Goal: Task Accomplishment & Management: Contribute content

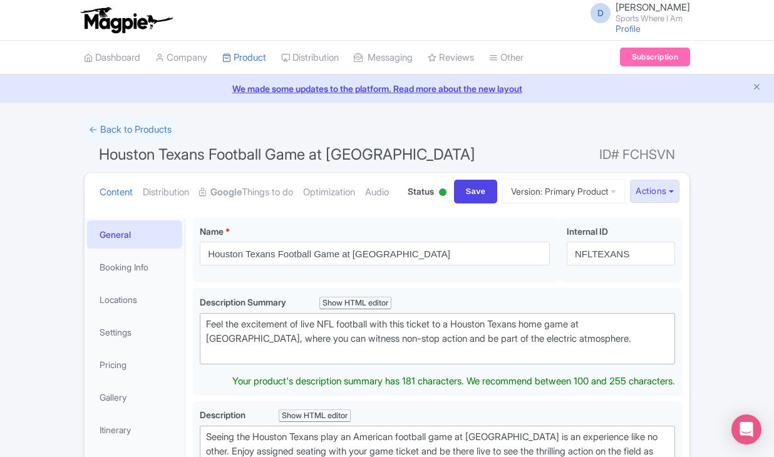
click at [214, 363] on trix-editor "Feel the excitement of live NFL football with this ticket to a Houston Texans h…" at bounding box center [438, 338] width 476 height 51
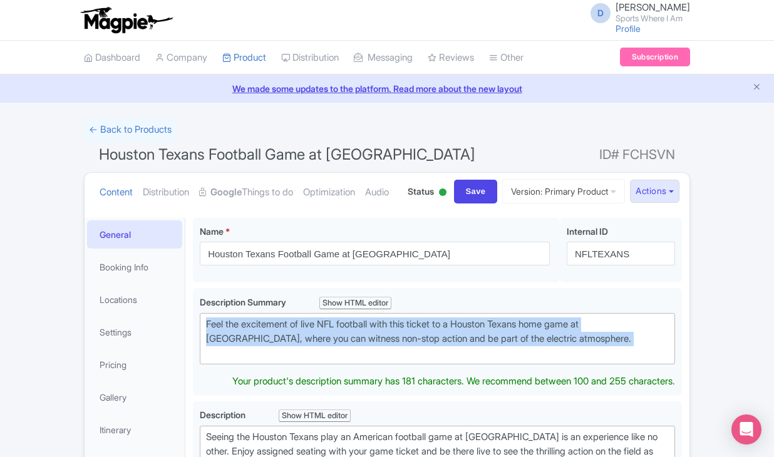
click at [214, 363] on trix-editor "Feel the excitement of live NFL football with this ticket to a Houston Texans h…" at bounding box center [438, 338] width 476 height 51
type trix-editor "<div>Feel the excitement of live NFL football with this ticket to a Houston Tex…"
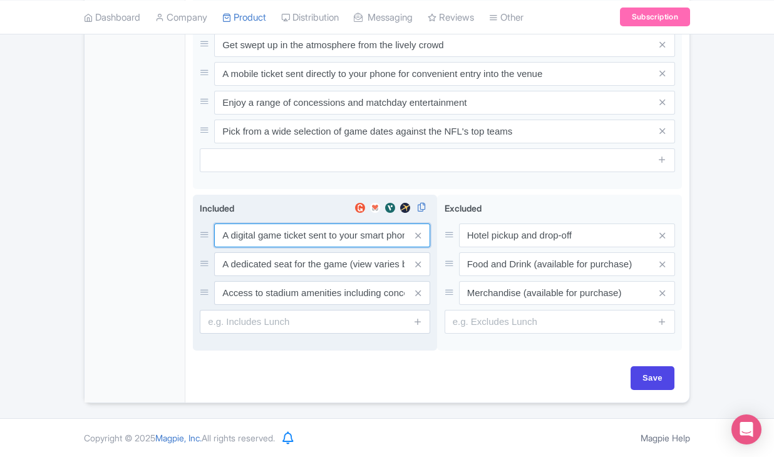
click at [285, 235] on div "A digital game ticket sent to your smart phone A dedicated seat for the game (v…" at bounding box center [315, 264] width 231 height 81
click at [285, 235] on div "A digital game ticket sent to your smart phone A dedicated seat for the game (v…" at bounding box center [315, 263] width 231 height 81
click at [279, 223] on input "A digital game ticket sent to your smart phone" at bounding box center [322, 235] width 216 height 24
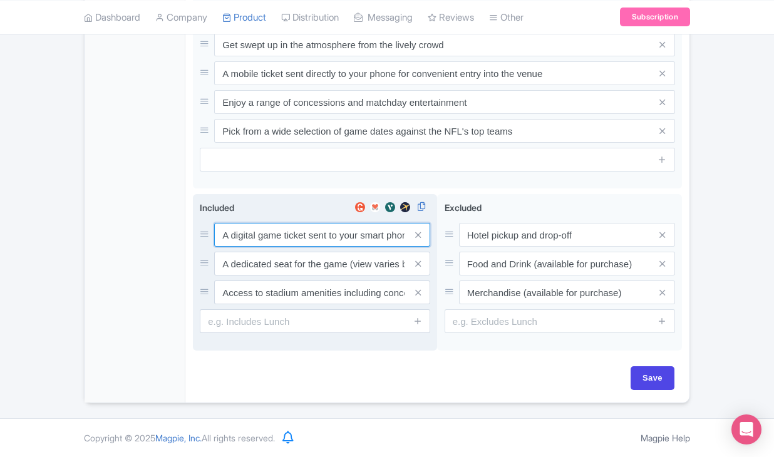
click at [279, 223] on input "A digital game ticket sent to your smart phone" at bounding box center [322, 235] width 216 height 24
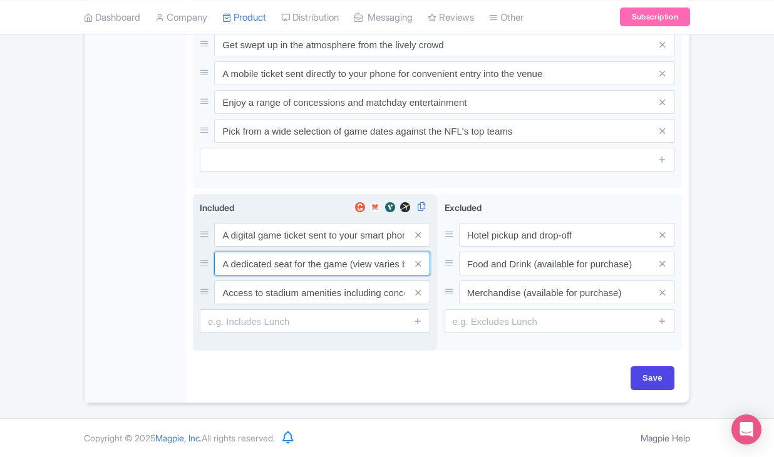
click at [311, 247] on input "A dedicated seat for the game (view varies by seat category)" at bounding box center [322, 235] width 216 height 24
click at [304, 247] on input "Access to stadium amenities including concessions and matchday activations" at bounding box center [322, 235] width 216 height 24
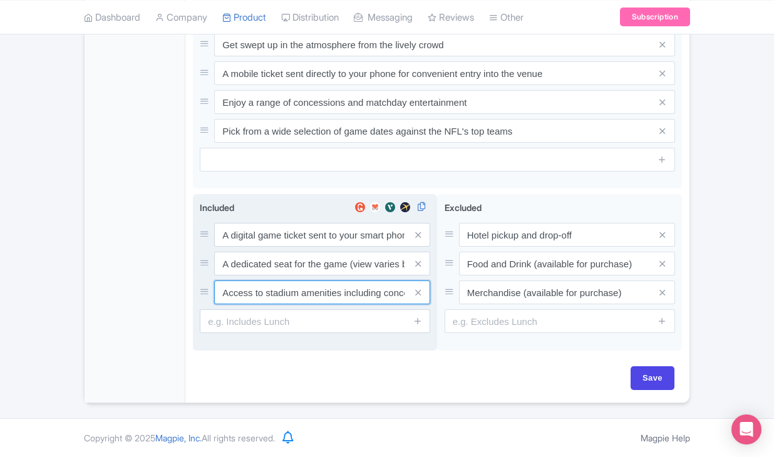
click at [304, 247] on input "Access to stadium amenities including concessions and matchday activations" at bounding box center [322, 235] width 216 height 24
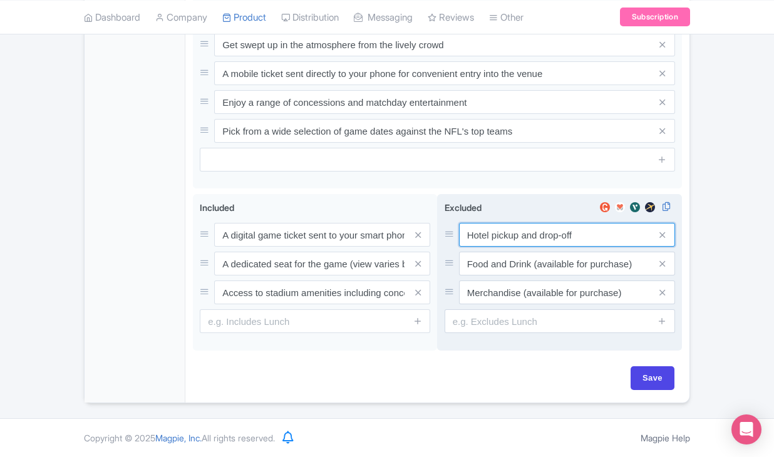
click at [496, 223] on input "Hotel pickup and drop-off" at bounding box center [567, 235] width 216 height 24
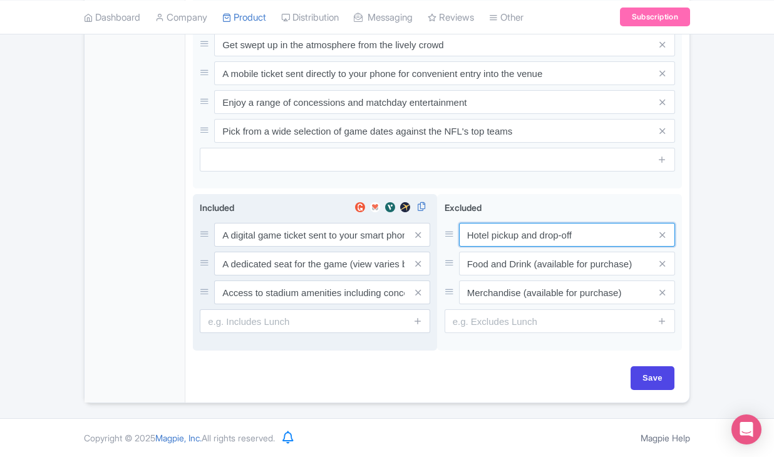
scroll to position [686, 0]
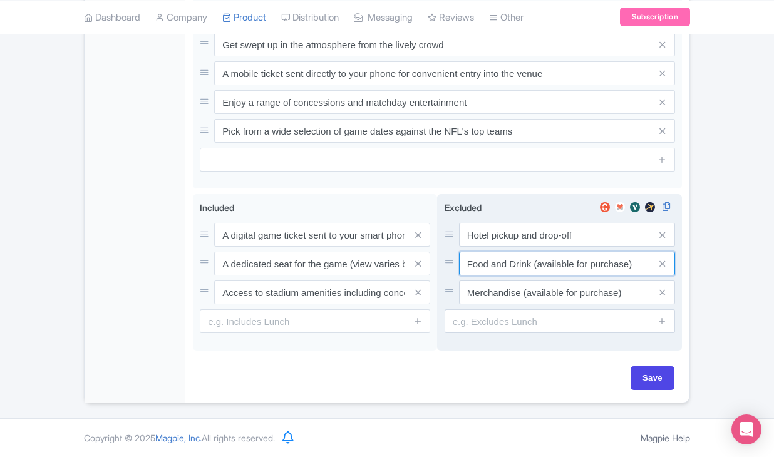
click at [471, 247] on input "Food and Drink (available for purchase)" at bounding box center [567, 235] width 216 height 24
click at [504, 247] on input "Merchandise (available for purchase)" at bounding box center [567, 235] width 216 height 24
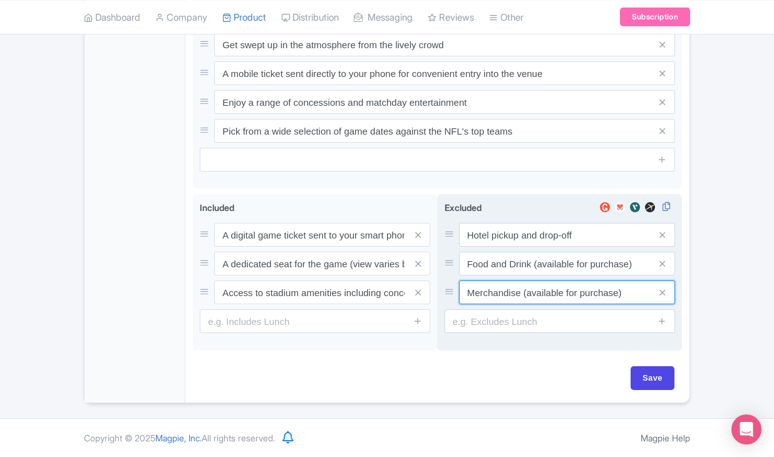
click at [504, 247] on input "Merchandise (available for purchase)" at bounding box center [567, 235] width 216 height 24
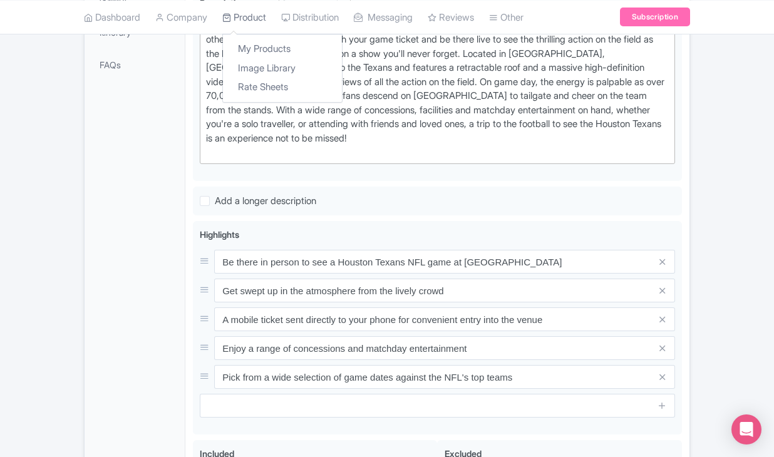
scroll to position [169, 0]
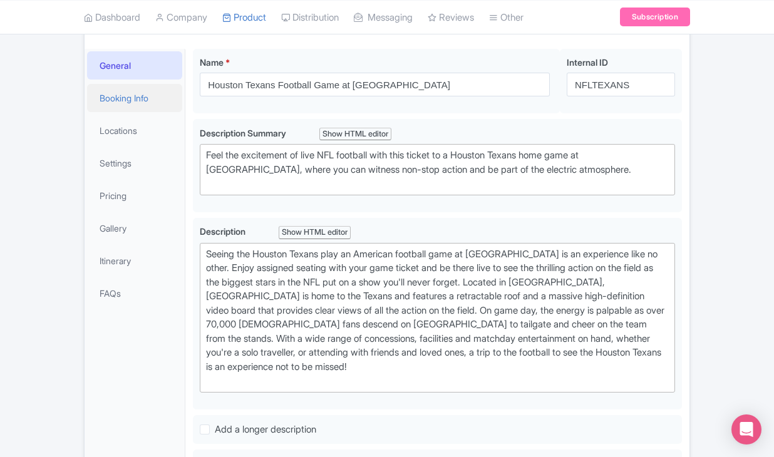
click at [143, 112] on link "Booking Info" at bounding box center [134, 98] width 95 height 28
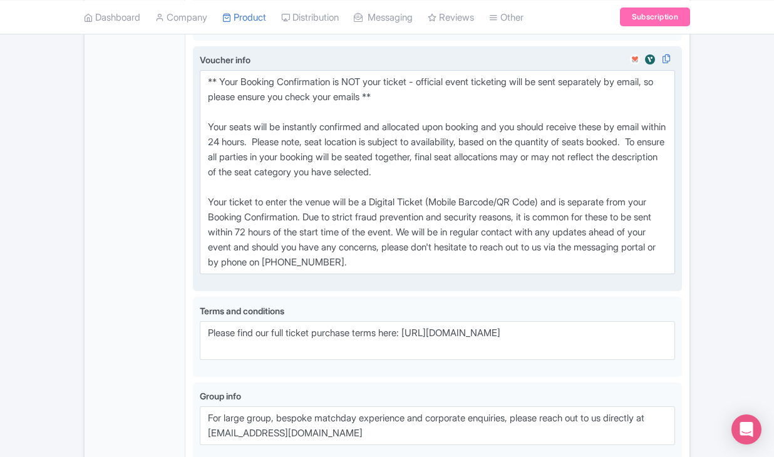
scroll to position [853, 0]
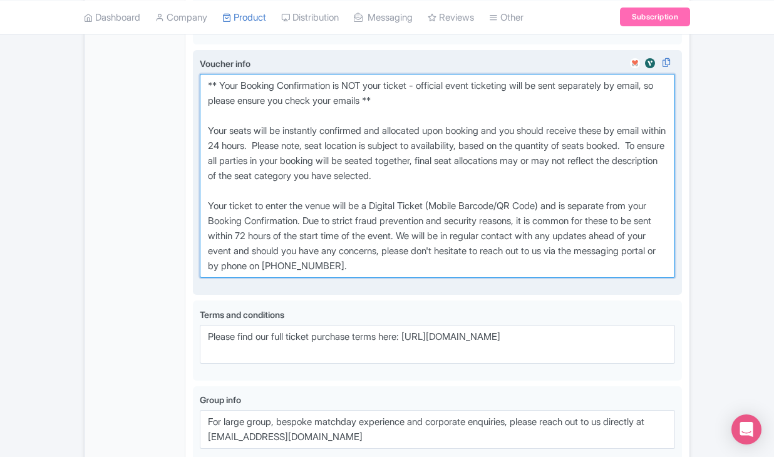
drag, startPoint x: 204, startPoint y: 130, endPoint x: 500, endPoint y: 325, distance: 355.1
click at [500, 288] on div "Voucher info i" at bounding box center [438, 172] width 476 height 231
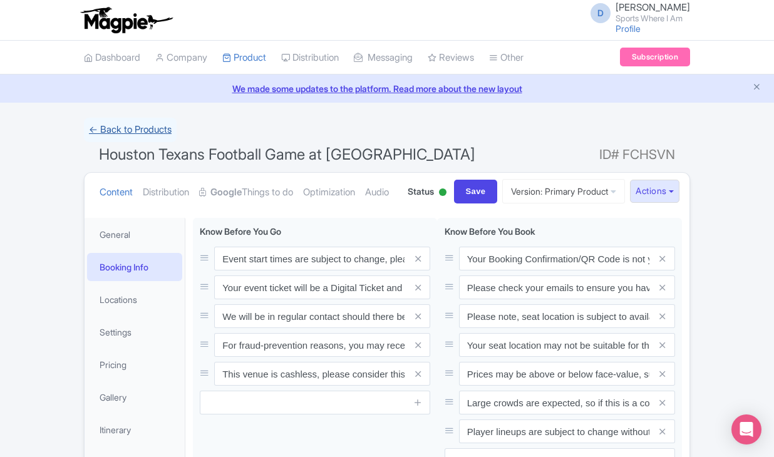
scroll to position [0, 0]
click at [107, 119] on link "← Back to Products" at bounding box center [130, 130] width 93 height 24
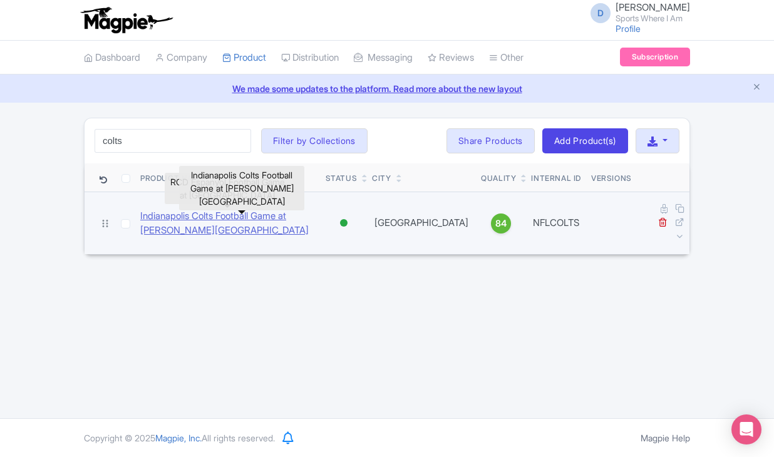
type input "colts"
click at [168, 220] on link "Indianapolis Colts Football Game at [PERSON_NAME][GEOGRAPHIC_DATA]" at bounding box center [227, 223] width 175 height 28
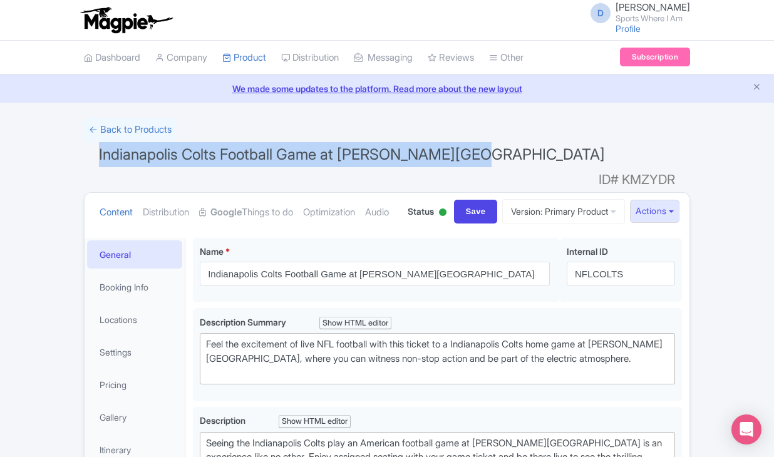
drag, startPoint x: 98, startPoint y: 154, endPoint x: 489, endPoint y: 149, distance: 391.0
click at [489, 149] on h1 "Indianapolis Colts Football Game at Lucas Oil Stadium ID# KMZYDR" at bounding box center [387, 157] width 607 height 30
copy span "Indianapolis Colts Football Game at Lucas Oil Stadium"
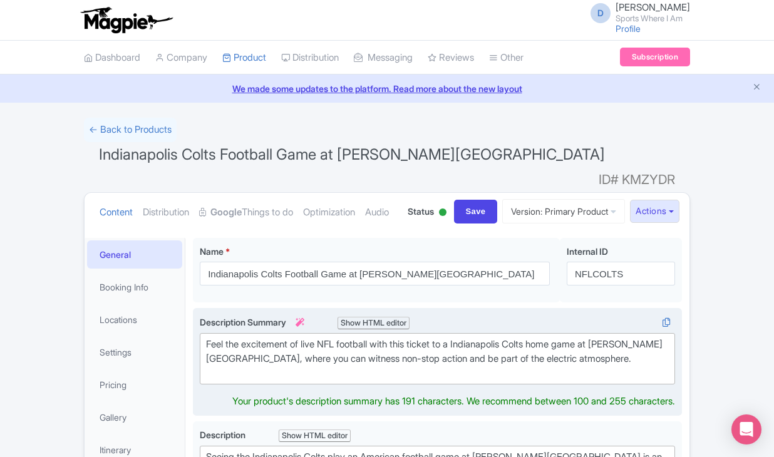
click at [261, 371] on div "Feel the excitement of live NFL football with this ticket to a Indianapolis Col…" at bounding box center [437, 359] width 463 height 43
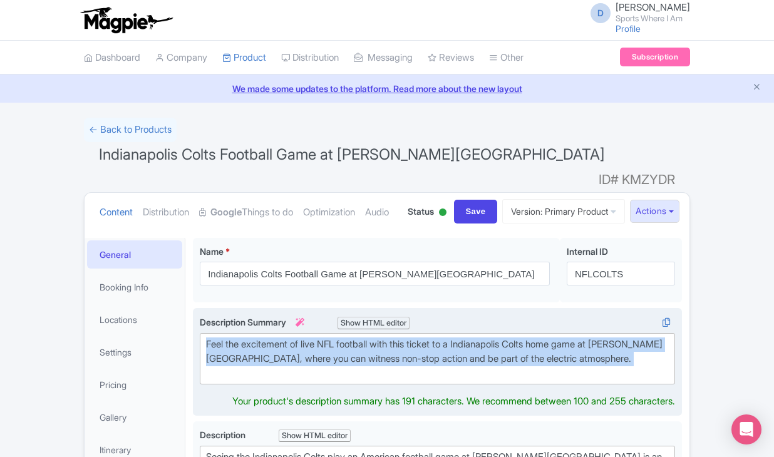
click at [261, 371] on div "Feel the excitement of live NFL football with this ticket to a Indianapolis Col…" at bounding box center [437, 359] width 463 height 43
type trix-editor "<div>Feel the excitement of live NFL football with this ticket to a Indianapoli…"
copy div "Feel the excitement of live NFL football with this ticket to a Indianapolis Col…"
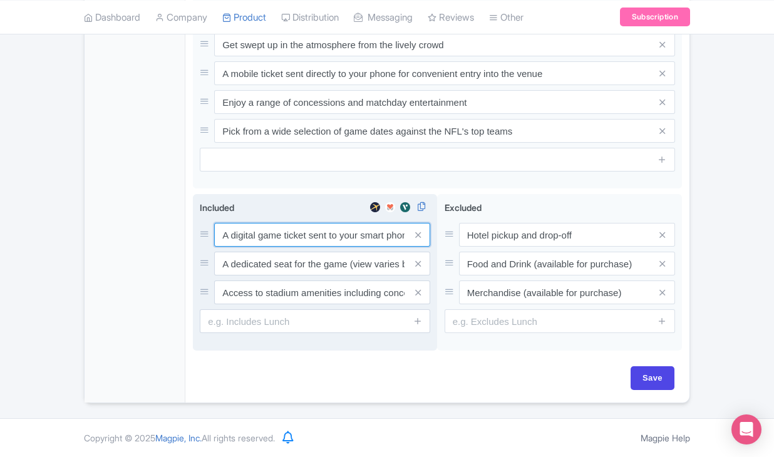
scroll to position [686, 0]
click at [266, 240] on input "A digital game ticket sent to your smart phone" at bounding box center [322, 235] width 216 height 24
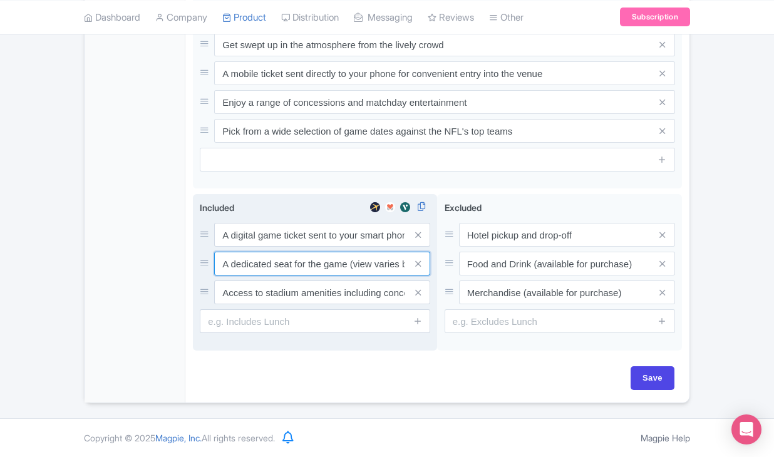
click at [276, 247] on input "A dedicated seat for the game (view varies by seat category)" at bounding box center [322, 235] width 216 height 24
click at [311, 247] on input "Access to stadium amenities including concessions and matchday activations" at bounding box center [322, 235] width 216 height 24
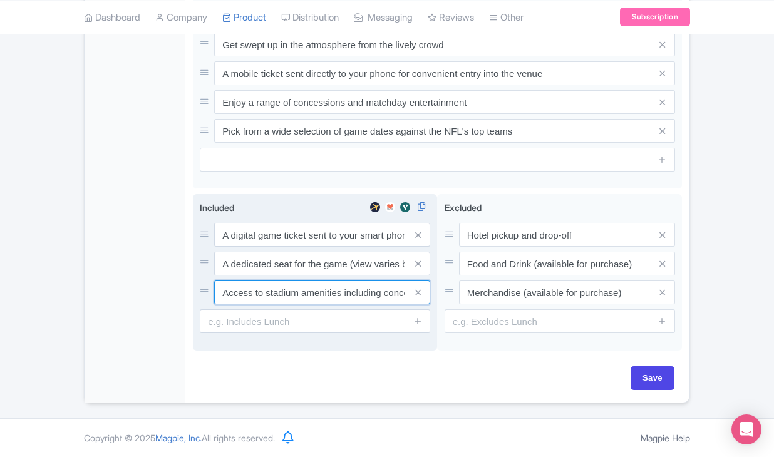
click at [311, 247] on input "Access to stadium amenities including concessions and matchday activations" at bounding box center [322, 235] width 216 height 24
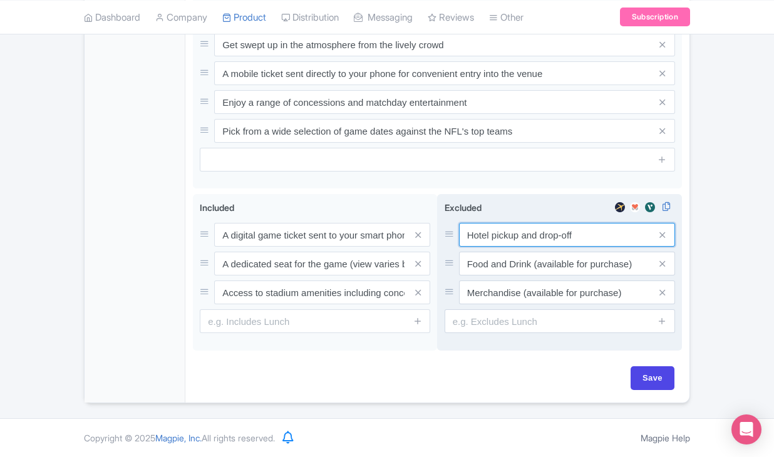
click at [496, 241] on input "Hotel pickup and drop-off" at bounding box center [567, 235] width 216 height 24
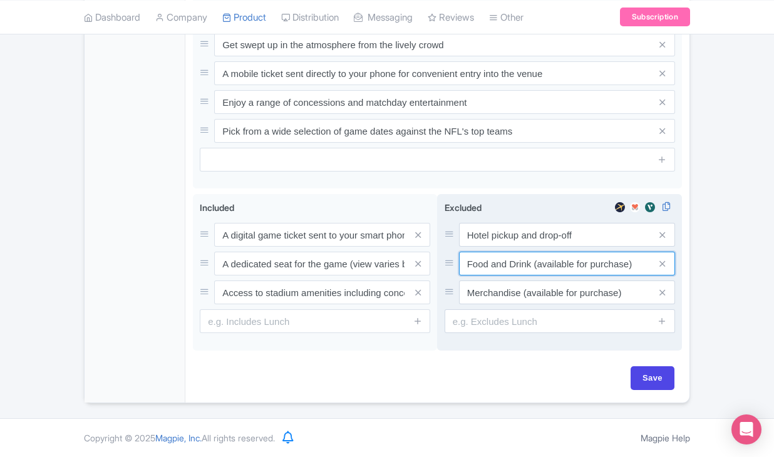
click at [501, 247] on input "Food and Drink (available for purchase)" at bounding box center [567, 235] width 216 height 24
click at [493, 247] on input "Merchandise (available for purchase)" at bounding box center [567, 235] width 216 height 24
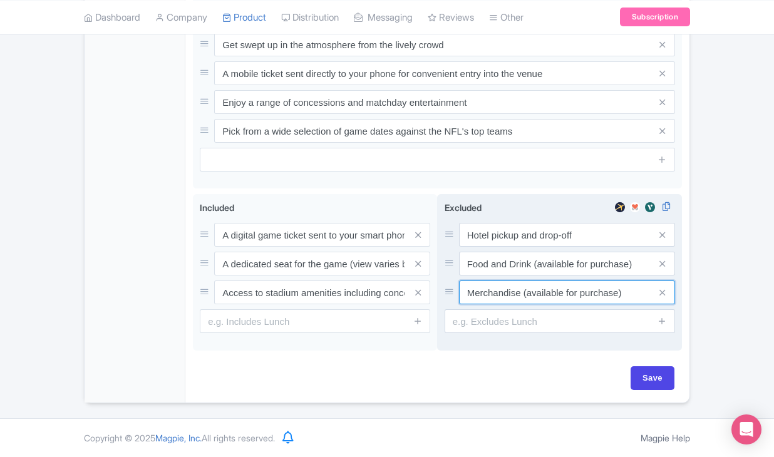
click at [493, 247] on input "Merchandise (available for purchase)" at bounding box center [567, 235] width 216 height 24
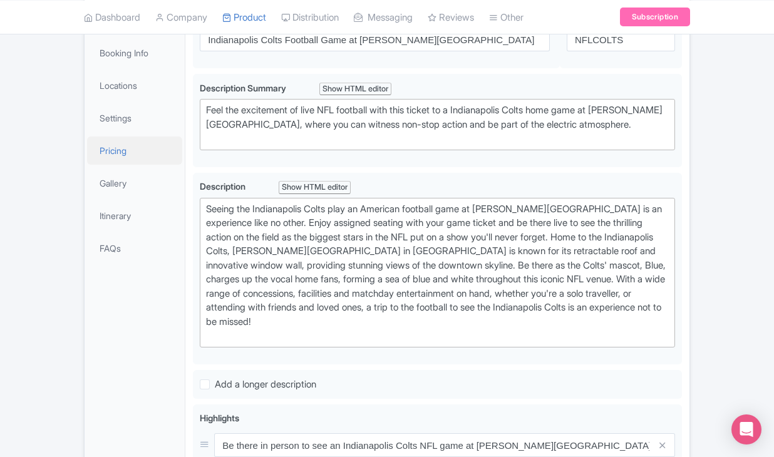
scroll to position [222, 0]
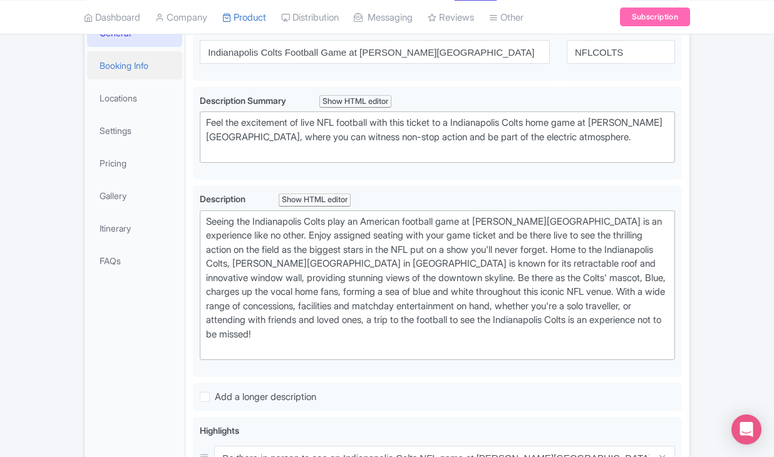
click at [148, 80] on link "Booking Info" at bounding box center [134, 65] width 95 height 28
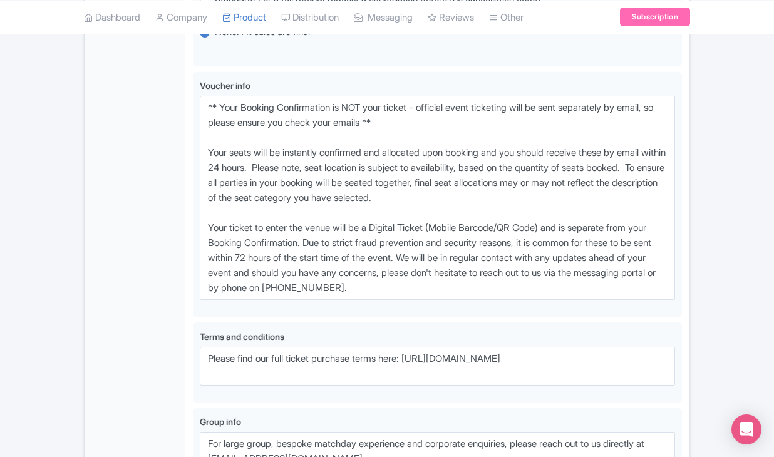
scroll to position [889, 0]
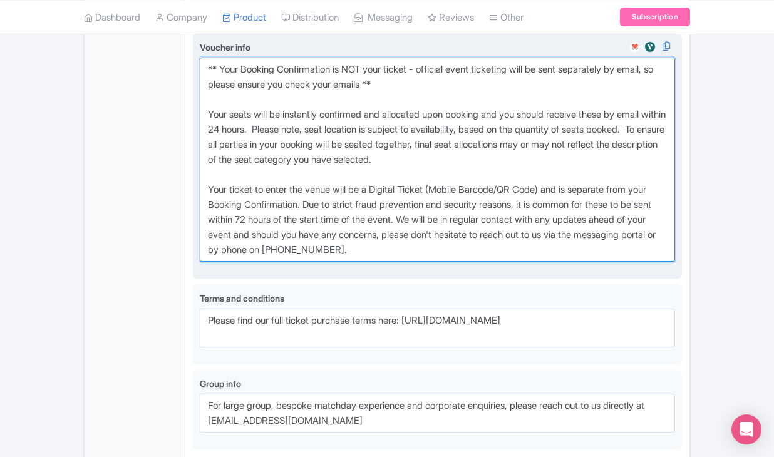
drag, startPoint x: 202, startPoint y: 94, endPoint x: 469, endPoint y: 279, distance: 324.2
click at [469, 262] on textarea "** Your Booking Confirmation is NOT your ticket - official event ticketing will…" at bounding box center [438, 160] width 476 height 204
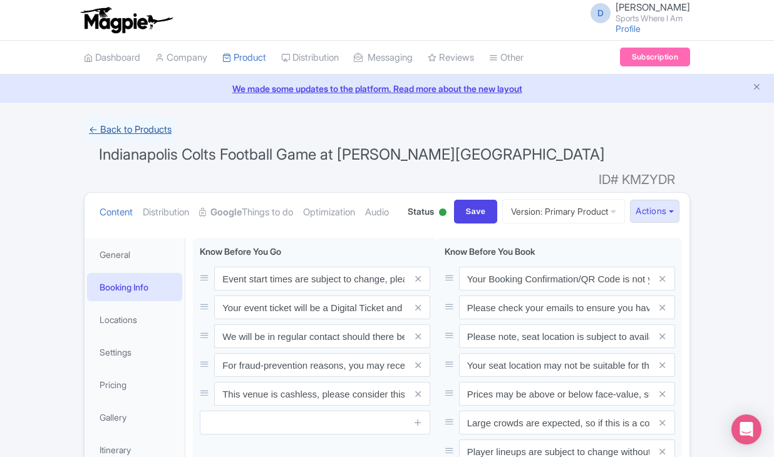
scroll to position [0, 0]
click at [135, 132] on link "← Back to Products" at bounding box center [130, 130] width 93 height 24
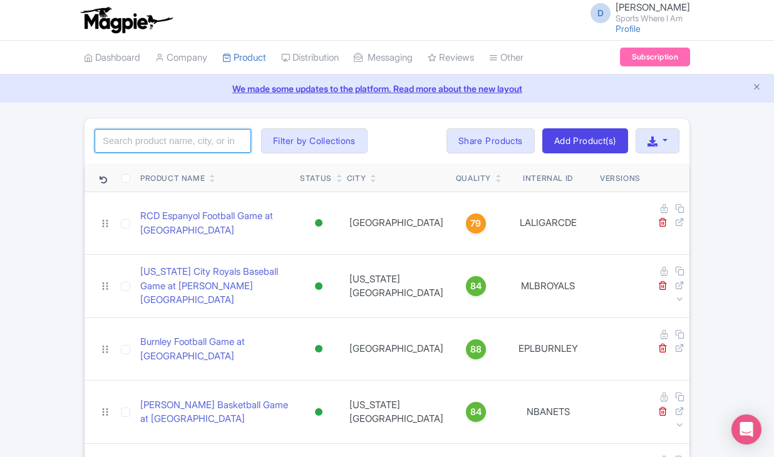
click at [201, 133] on input "search" at bounding box center [173, 141] width 157 height 24
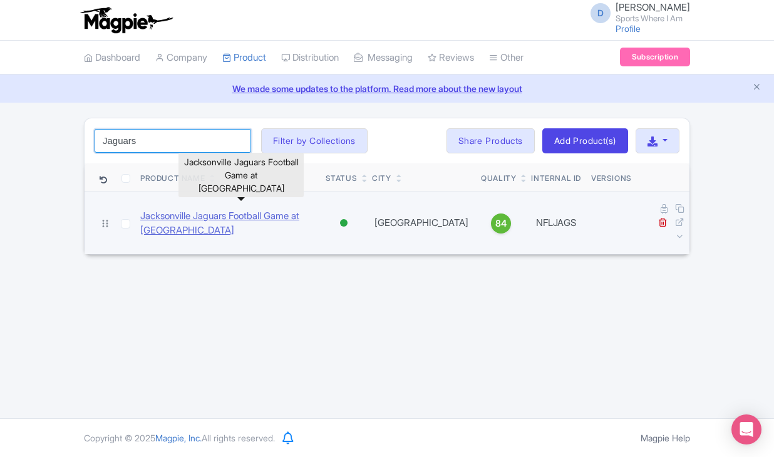
type input "Jaguars"
click at [171, 210] on link "Jacksonville Jaguars Football Game at [GEOGRAPHIC_DATA]" at bounding box center [227, 223] width 175 height 28
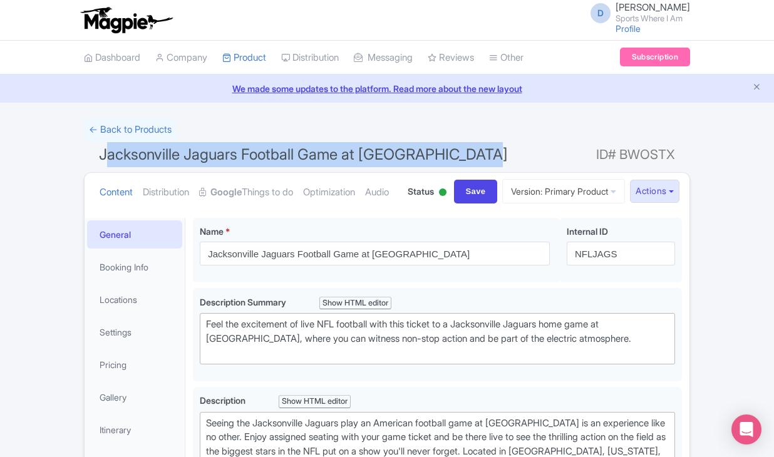
drag, startPoint x: 103, startPoint y: 153, endPoint x: 484, endPoint y: 150, distance: 380.4
click at [484, 150] on span "Jacksonville Jaguars Football Game at [GEOGRAPHIC_DATA]" at bounding box center [303, 154] width 409 height 18
copy span "acksonville Jaguars Football Game at [GEOGRAPHIC_DATA]"
click at [444, 169] on h1 "Jacksonville Jaguars Football Game at [GEOGRAPHIC_DATA] ID# BWOSTX" at bounding box center [387, 157] width 607 height 30
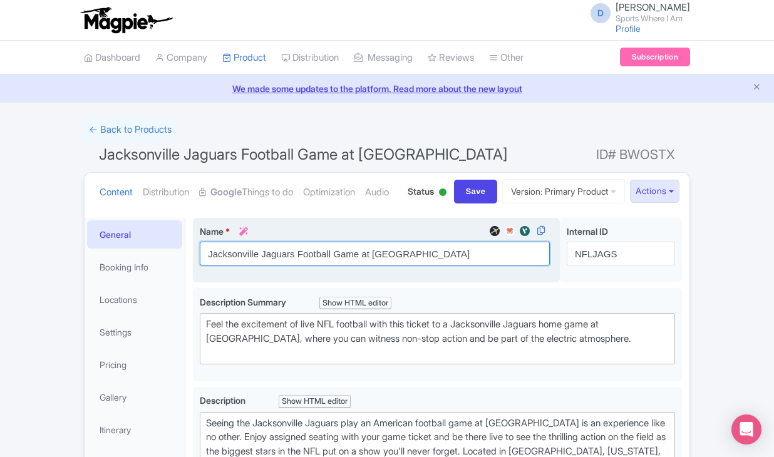
click at [246, 266] on input "Jacksonville Jaguars Football Game at [GEOGRAPHIC_DATA]" at bounding box center [375, 254] width 350 height 24
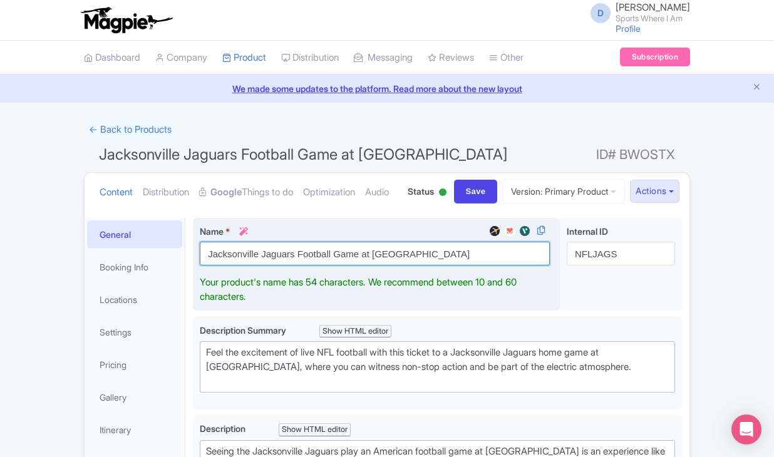
click at [246, 266] on input "Jacksonville Jaguars Football Game at [GEOGRAPHIC_DATA]" at bounding box center [375, 254] width 350 height 24
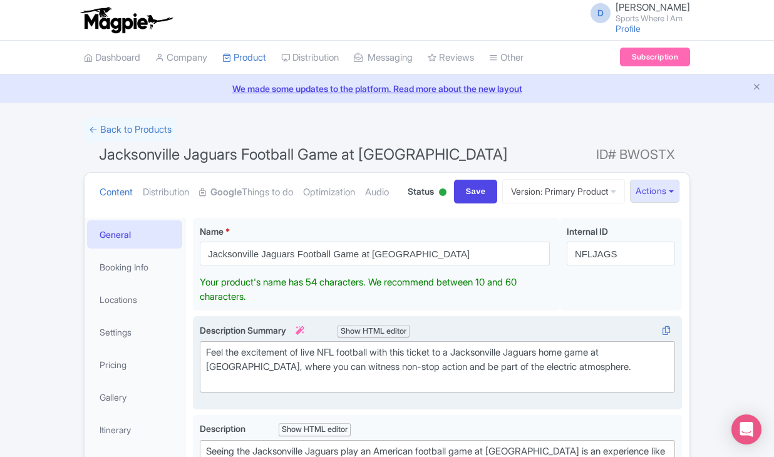
click at [271, 393] on trix-editor "Feel the excitement of live NFL football with this ticket to a Jacksonville Jag…" at bounding box center [438, 367] width 476 height 51
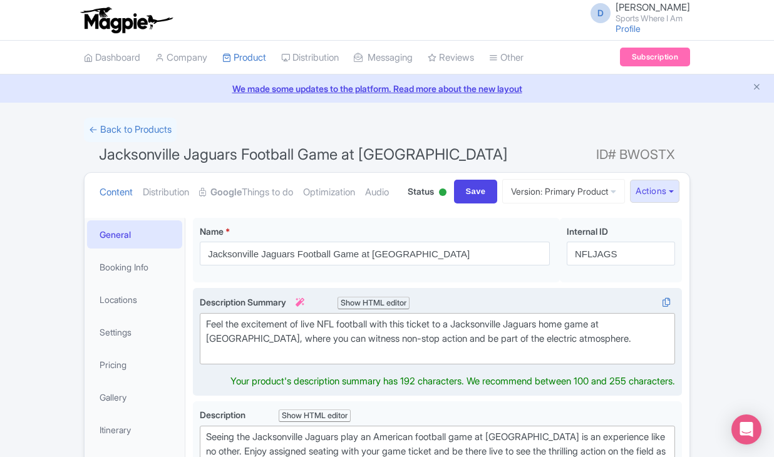
click at [271, 365] on trix-editor "Feel the excitement of live NFL football with this ticket to a Jacksonville Jag…" at bounding box center [438, 338] width 476 height 51
click at [274, 360] on div "Feel the excitement of live NFL football with this ticket to a Jacksonville Jag…" at bounding box center [437, 339] width 463 height 43
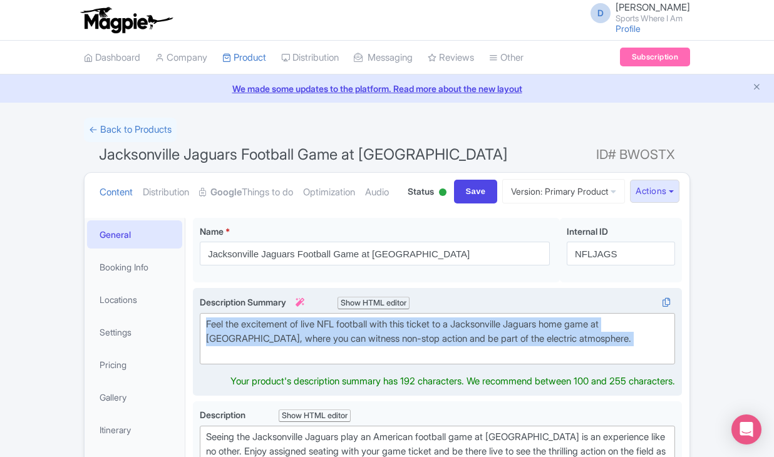
click at [274, 360] on div "Feel the excitement of live NFL football with this ticket to a Jacksonville Jag…" at bounding box center [437, 339] width 463 height 43
type trix-editor "<div>Feel the excitement of live NFL football with this ticket to a Jacksonvill…"
copy div "Feel the excitement of live NFL football with this ticket to a Jacksonville Jag…"
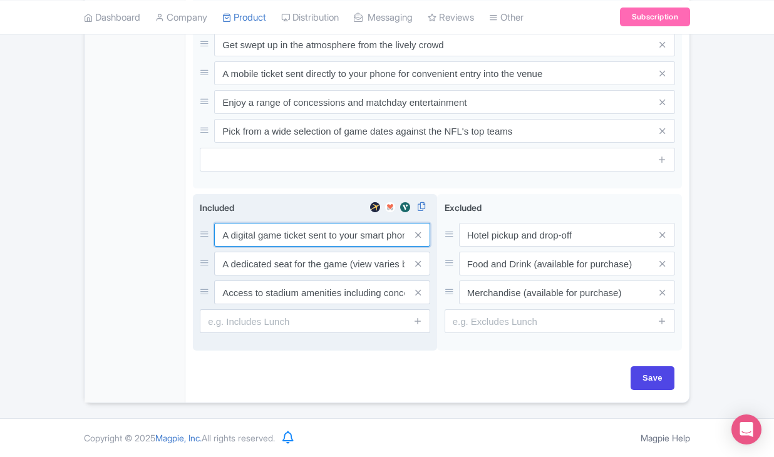
click at [250, 239] on input "A digital game ticket sent to your smart phone" at bounding box center [322, 235] width 216 height 24
click at [250, 239] on input "A digital game ticket sent to your smart phone" at bounding box center [322, 236] width 216 height 24
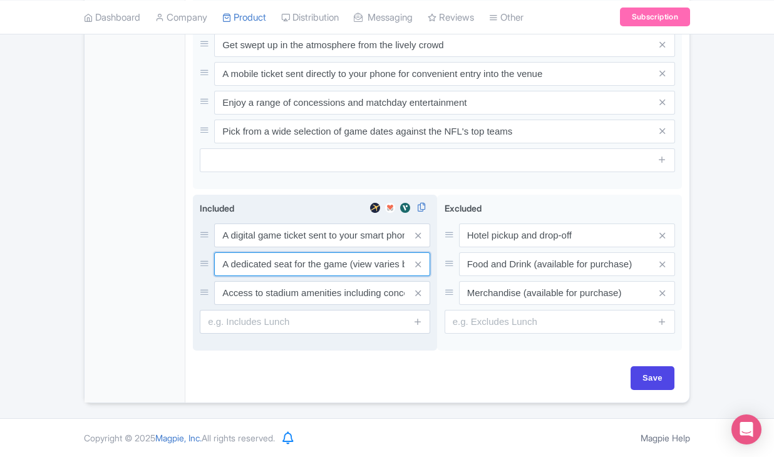
click at [255, 248] on input "A dedicated seat for the game (view varies by seat category)" at bounding box center [322, 236] width 216 height 24
click at [292, 248] on input "Access to stadium amenities including concessions and matchday activations" at bounding box center [322, 236] width 216 height 24
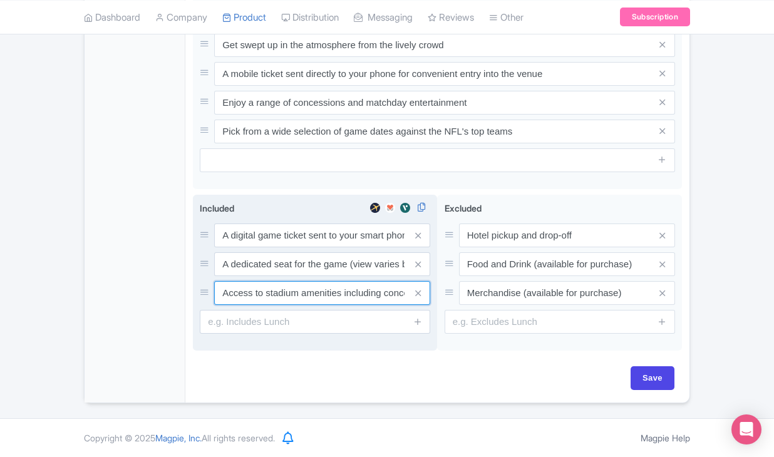
click at [292, 248] on input "Access to stadium amenities including concessions and matchday activations" at bounding box center [322, 236] width 216 height 24
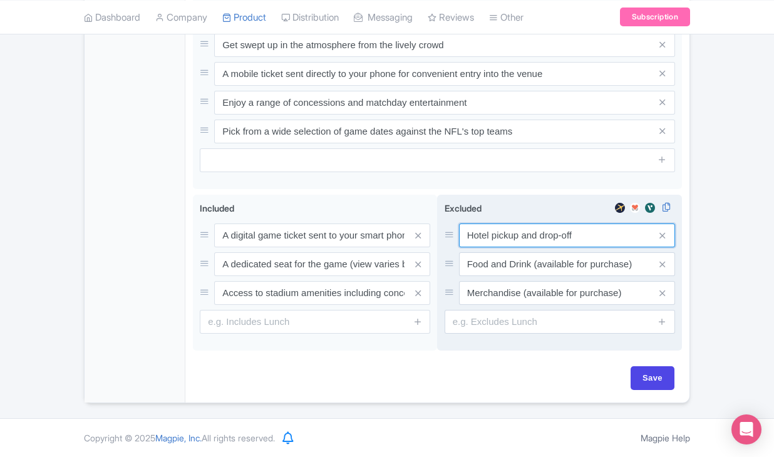
click at [489, 236] on input "Hotel pickup and drop-off" at bounding box center [567, 236] width 216 height 24
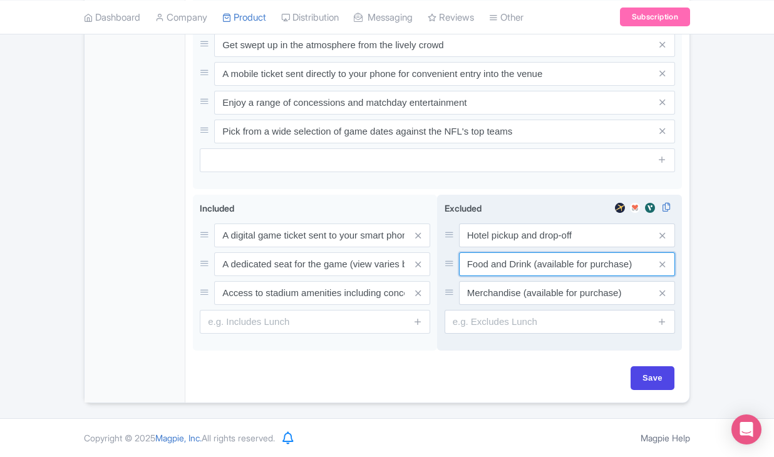
click at [491, 248] on input "Food and Drink (available for purchase)" at bounding box center [567, 236] width 216 height 24
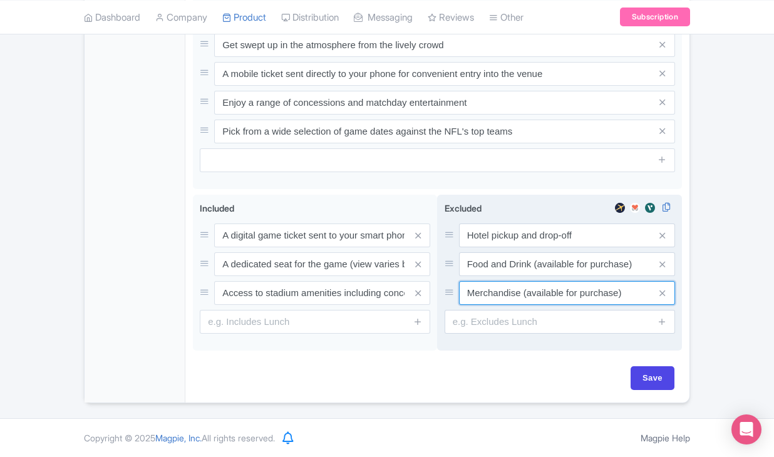
click at [501, 248] on input "Merchandise (available for purchase)" at bounding box center [567, 236] width 216 height 24
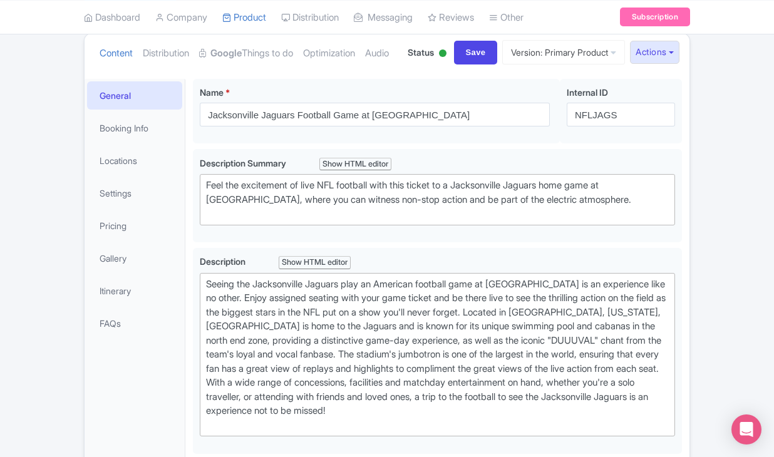
scroll to position [137, 0]
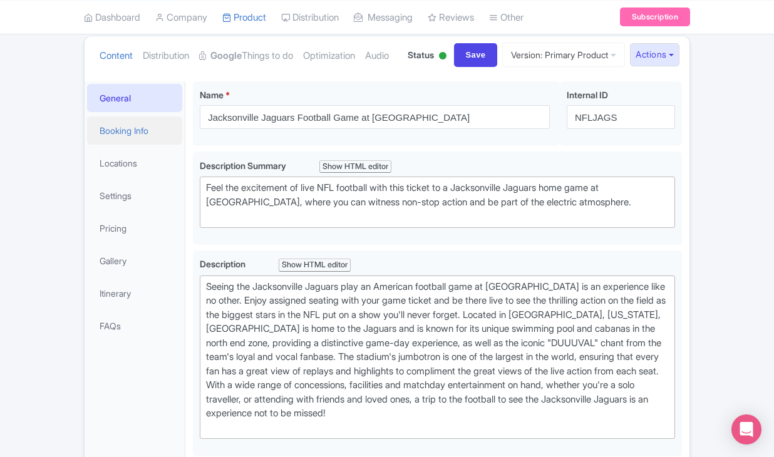
click at [140, 145] on link "Booking Info" at bounding box center [134, 131] width 95 height 28
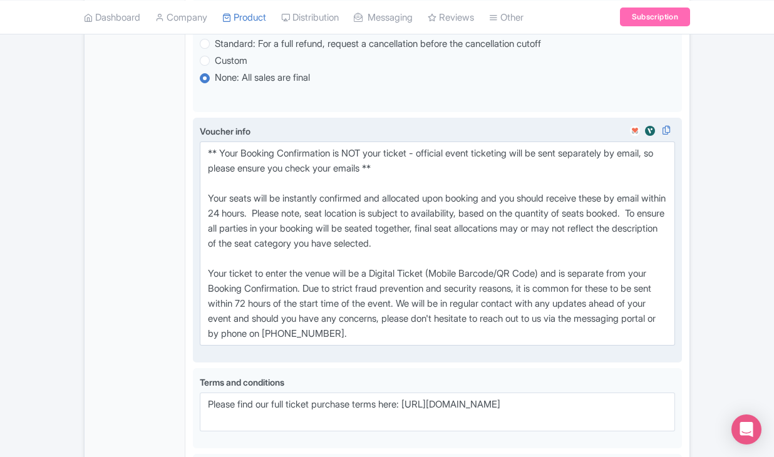
scroll to position [810, 0]
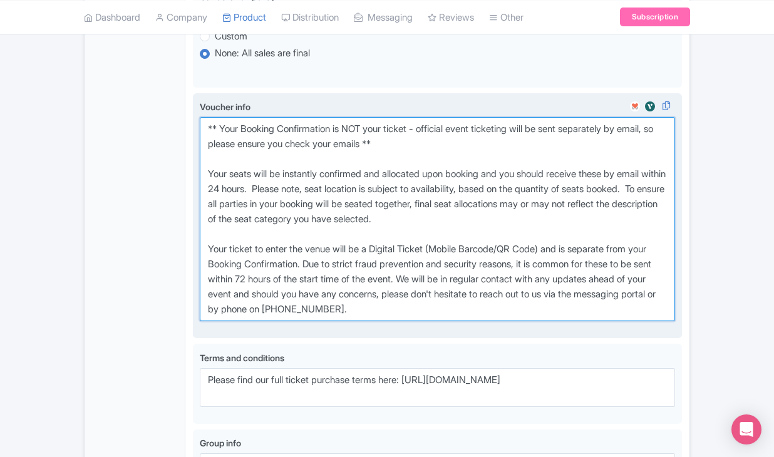
drag, startPoint x: 204, startPoint y: 170, endPoint x: 479, endPoint y: 362, distance: 334.4
click at [479, 321] on textarea "** Your Booking Confirmation is NOT your ticket - official event ticketing will…" at bounding box center [438, 219] width 476 height 204
